Goal: Communication & Community: Answer question/provide support

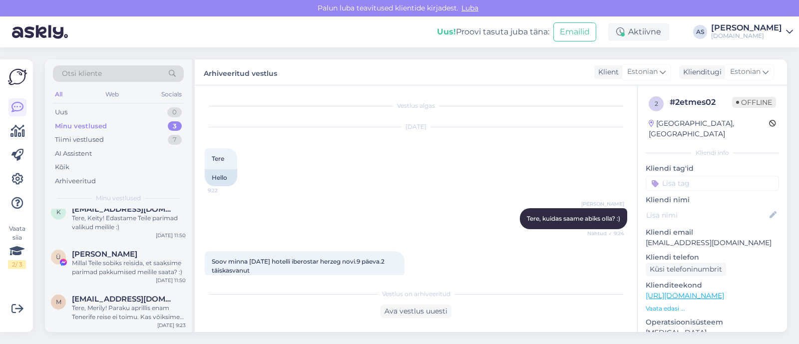
scroll to position [48, 0]
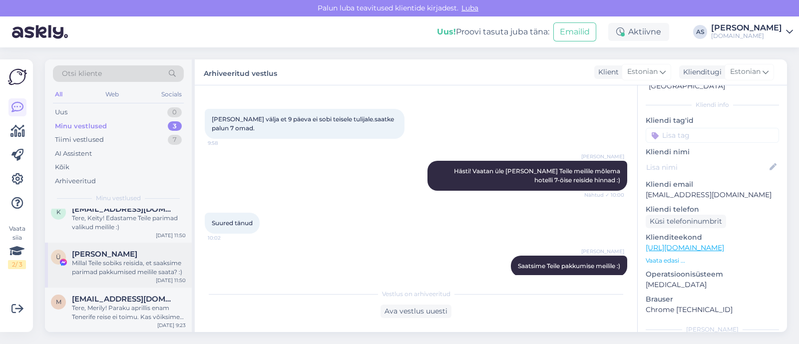
click at [136, 275] on div "Millal Teile sobiks reisida, et saaksime parimad pakkumised meilile saata? :)" at bounding box center [129, 268] width 114 height 18
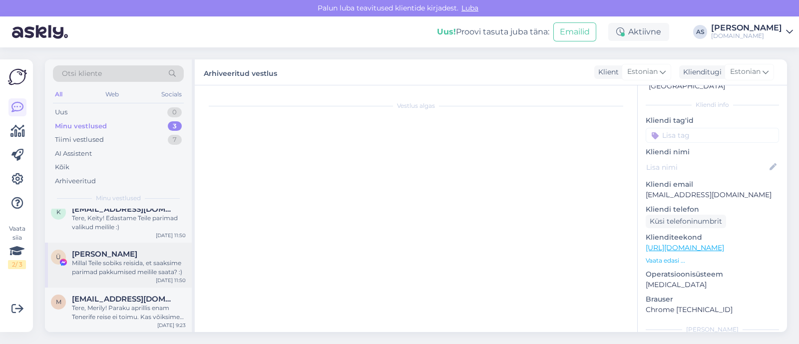
scroll to position [45, 0]
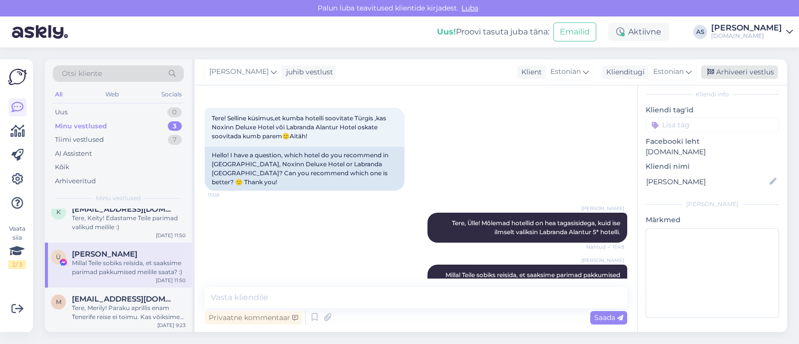
click at [730, 67] on div "Arhiveeri vestlus" at bounding box center [739, 71] width 77 height 13
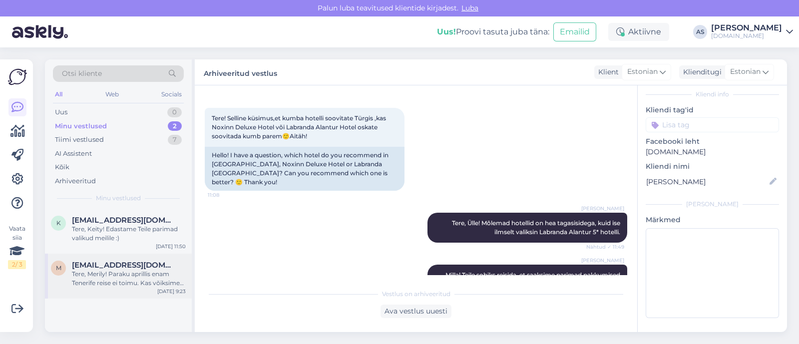
click at [123, 277] on div "Tere, Merily! Paraku aprillis enam Tenerife reise ei toimu. Kas võiksime Teile …" at bounding box center [129, 279] width 114 height 18
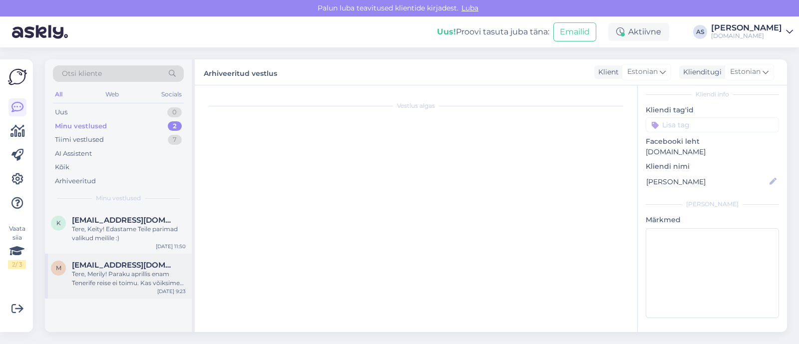
scroll to position [48, 0]
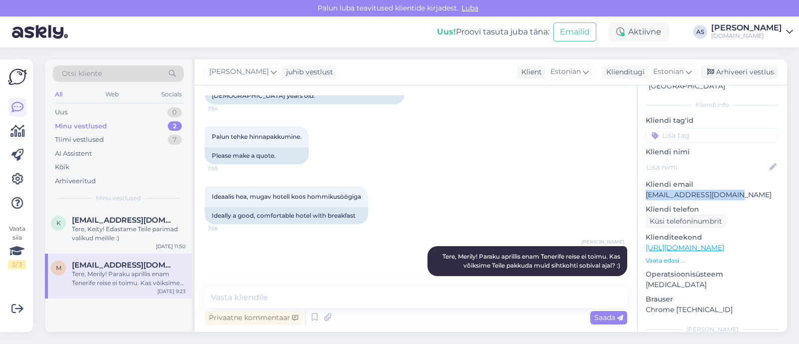
drag, startPoint x: 700, startPoint y: 184, endPoint x: 642, endPoint y: 184, distance: 57.5
click at [642, 184] on div "c # ceplbcm4 Offline [GEOGRAPHIC_DATA], [GEOGRAPHIC_DATA] Kliendi info Kliendi …" at bounding box center [712, 247] width 149 height 421
copy p "[EMAIL_ADDRESS][DOMAIN_NAME]"
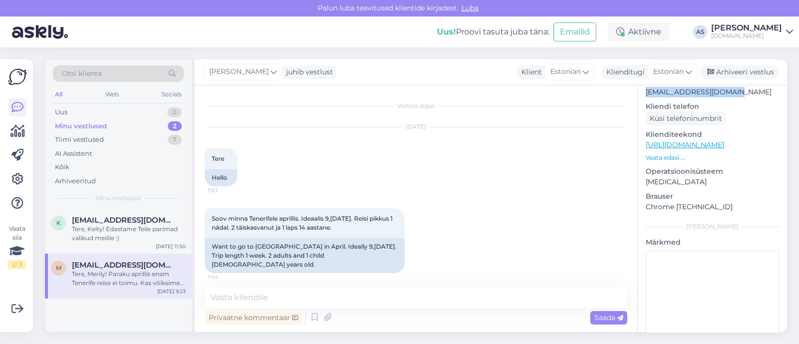
scroll to position [163, 0]
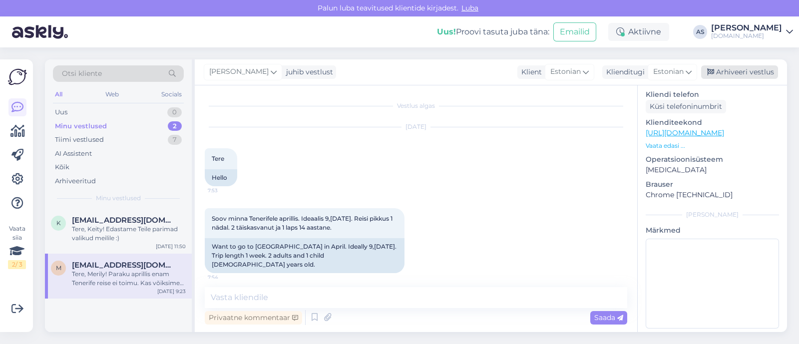
click at [754, 69] on div "Arhiveeri vestlus" at bounding box center [739, 71] width 77 height 13
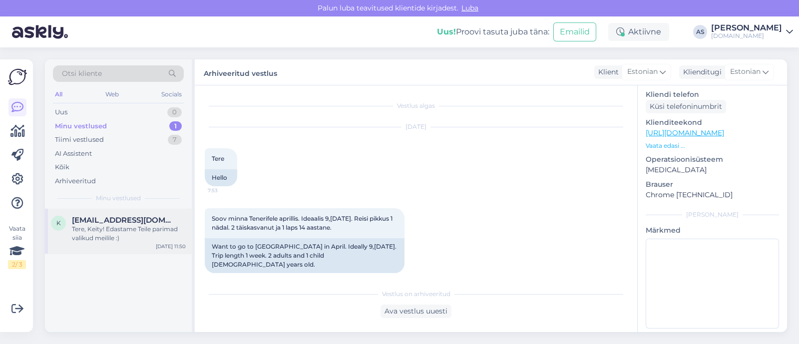
click at [168, 227] on div "Tere, Keity! Edastame Teile parimad valikud meilile :)" at bounding box center [129, 234] width 114 height 18
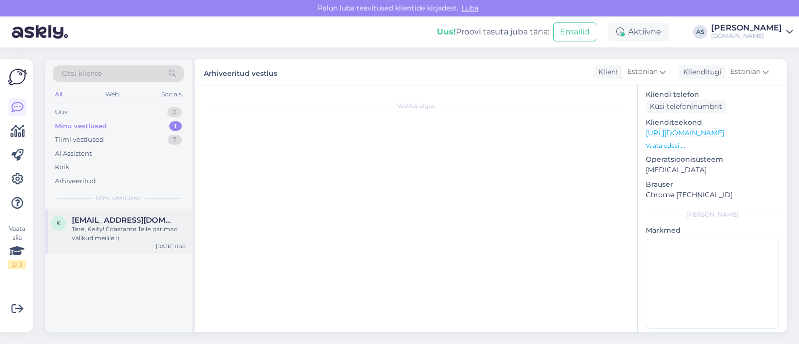
scroll to position [394, 0]
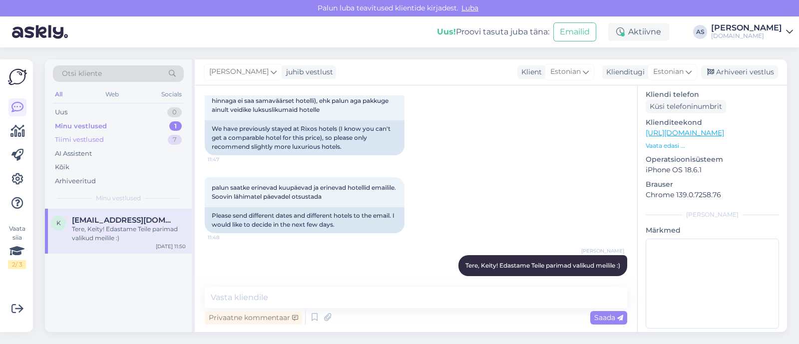
click at [149, 133] on div "Tiimi vestlused 7" at bounding box center [118, 140] width 131 height 14
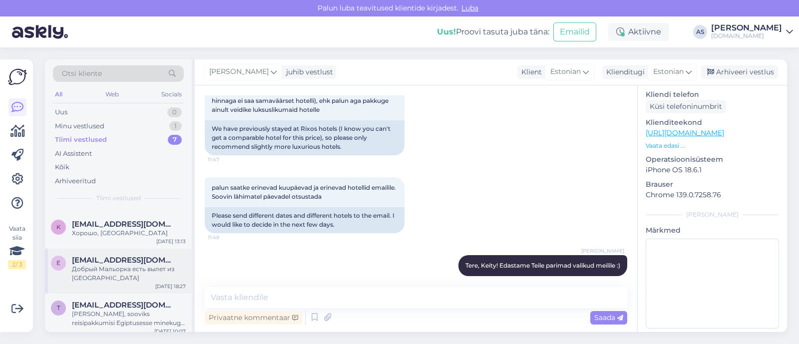
scroll to position [155, 0]
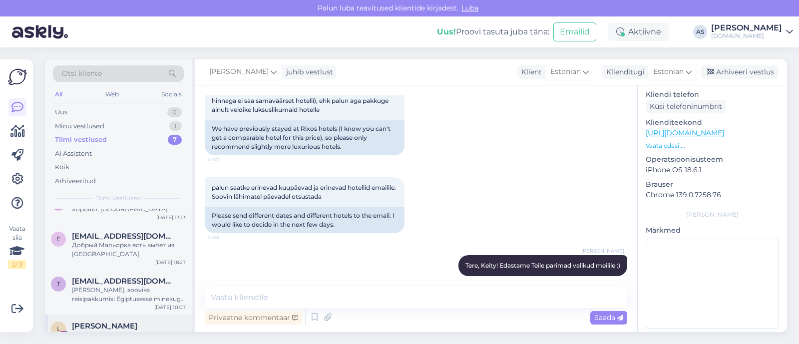
click at [130, 315] on div "[PERSON_NAME]:) [DATE] 16:29" at bounding box center [118, 333] width 147 height 36
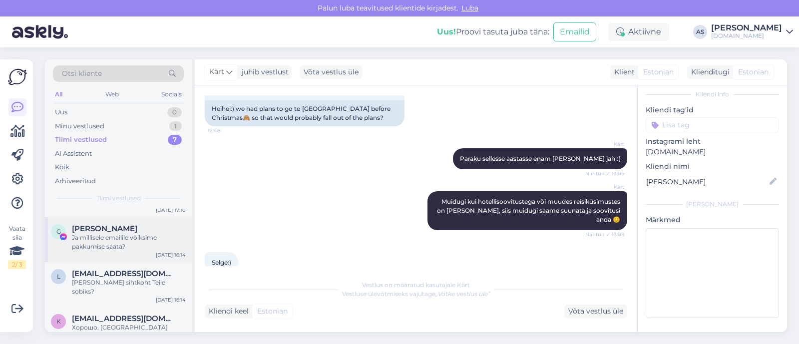
scroll to position [0, 0]
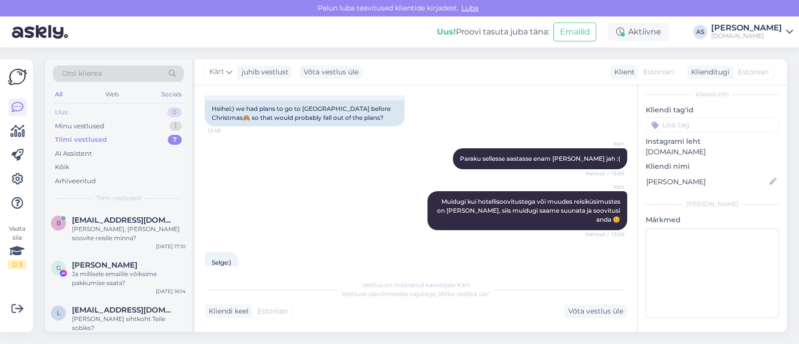
click at [139, 111] on div "Uus 0" at bounding box center [118, 112] width 131 height 14
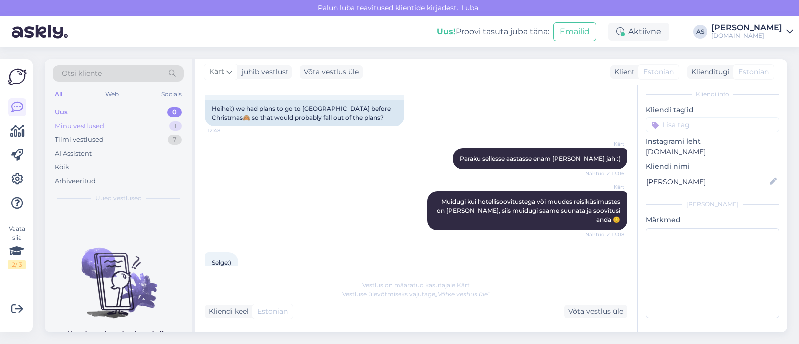
click at [136, 126] on div "Minu vestlused 1" at bounding box center [118, 126] width 131 height 14
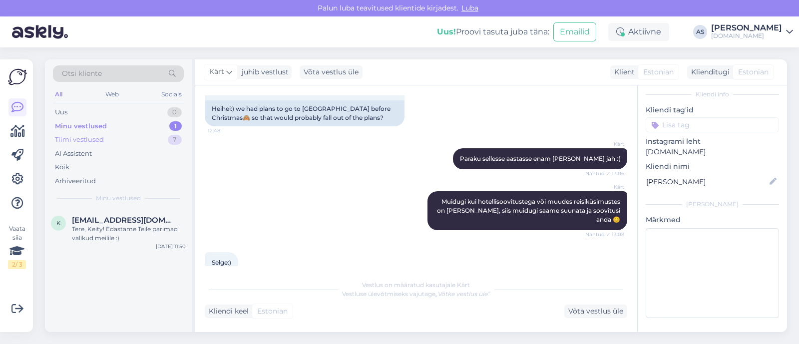
click at [137, 137] on div "Tiimi vestlused 7" at bounding box center [118, 140] width 131 height 14
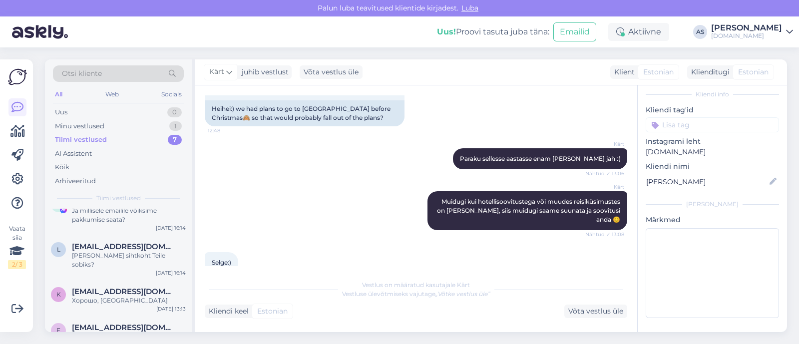
scroll to position [155, 0]
